Goal: Information Seeking & Learning: Learn about a topic

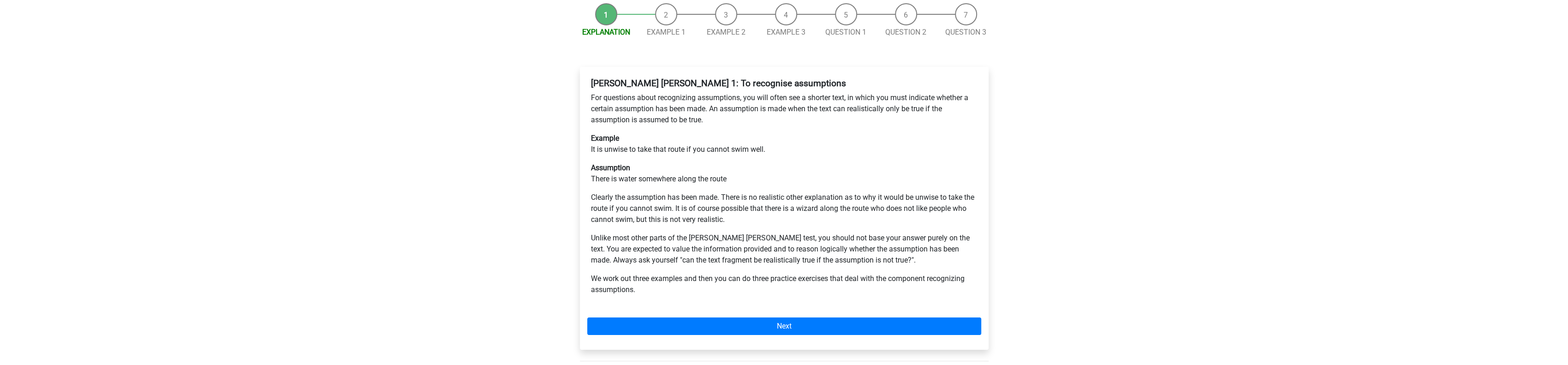
scroll to position [139, 0]
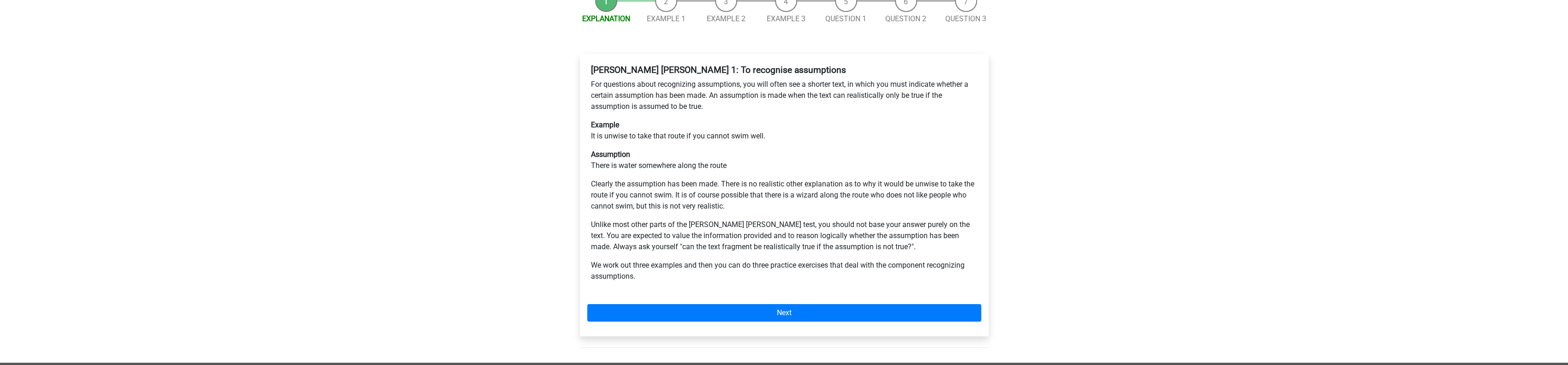
click at [944, 219] on p "Unlike most other parts of the [PERSON_NAME] [PERSON_NAME] test, you should not…" at bounding box center [785, 235] width 387 height 33
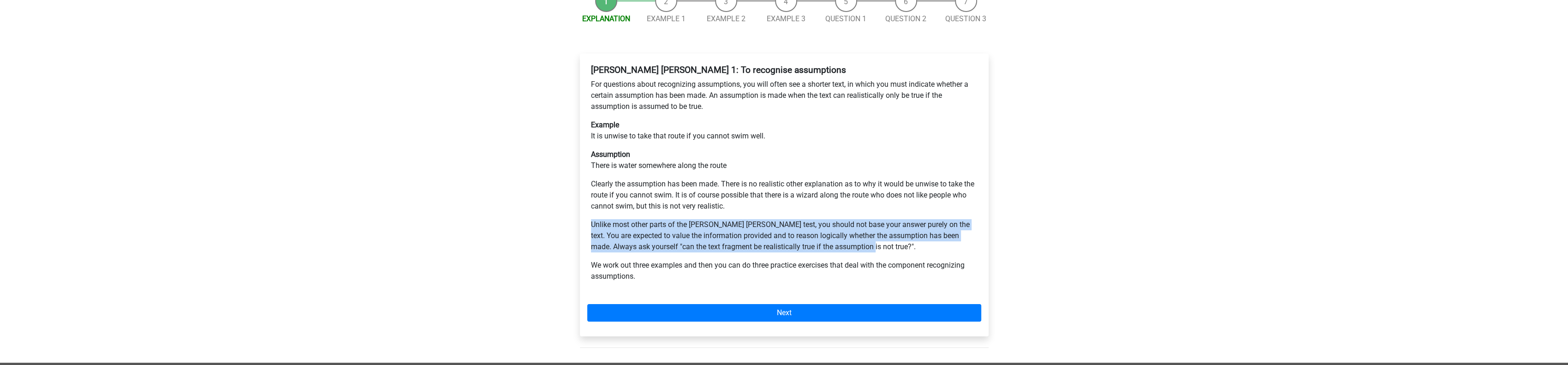
drag, startPoint x: 591, startPoint y: 188, endPoint x: 962, endPoint y: 214, distance: 371.9
click at [962, 219] on p "Unlike most other parts of the [PERSON_NAME] [PERSON_NAME] test, you should not…" at bounding box center [785, 235] width 387 height 33
copy p "Unlike most other parts of the [PERSON_NAME] [PERSON_NAME] test, you should not…"
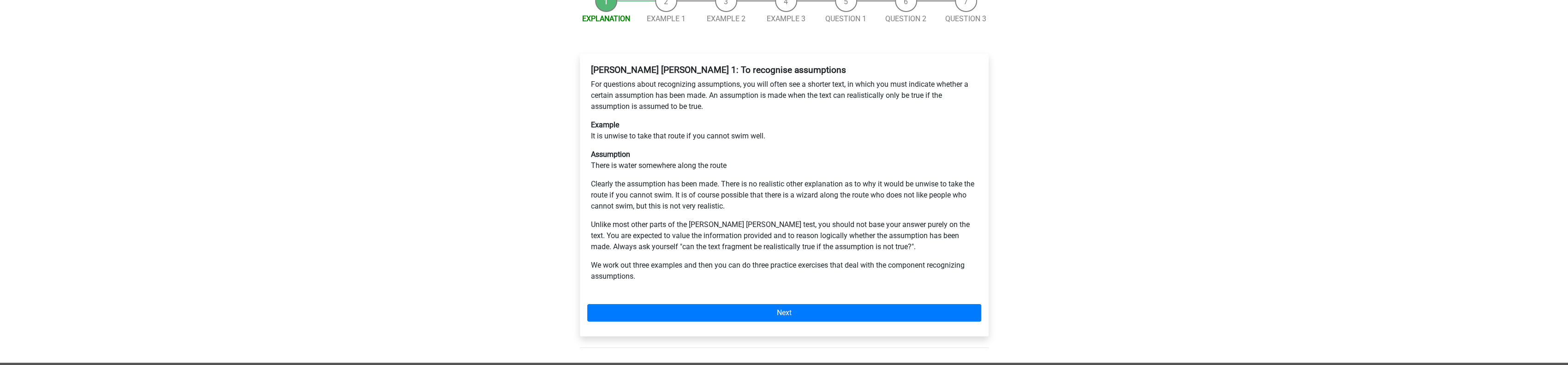
click at [590, 94] on div "[PERSON_NAME] [PERSON_NAME] 1: To recognise assumptions For questions about rec…" at bounding box center [784, 178] width 394 height 233
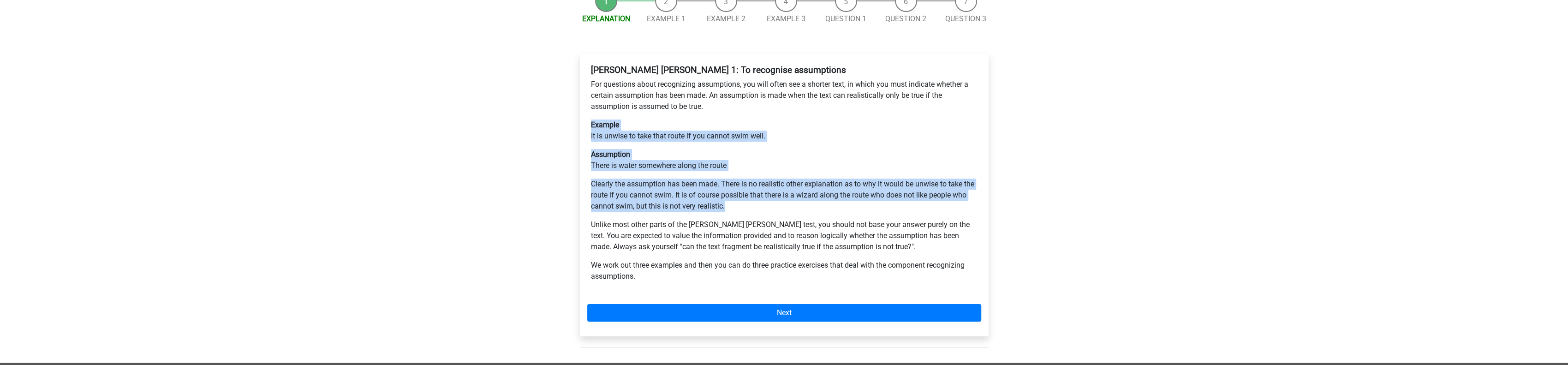
drag, startPoint x: 590, startPoint y: 92, endPoint x: 799, endPoint y: 171, distance: 223.4
click at [799, 171] on div "[PERSON_NAME] [PERSON_NAME] 1: To recognise assumptions For questions about rec…" at bounding box center [784, 178] width 394 height 233
copy div "Example It is unwise to take that route if you cannot swim well. Assumption The…"
click at [568, 15] on div "Explanation Example 1 Example 2 Example 3 Question 1 Question 2 Question 3 [PER…" at bounding box center [784, 174] width 438 height 378
